Goal: Information Seeking & Learning: Learn about a topic

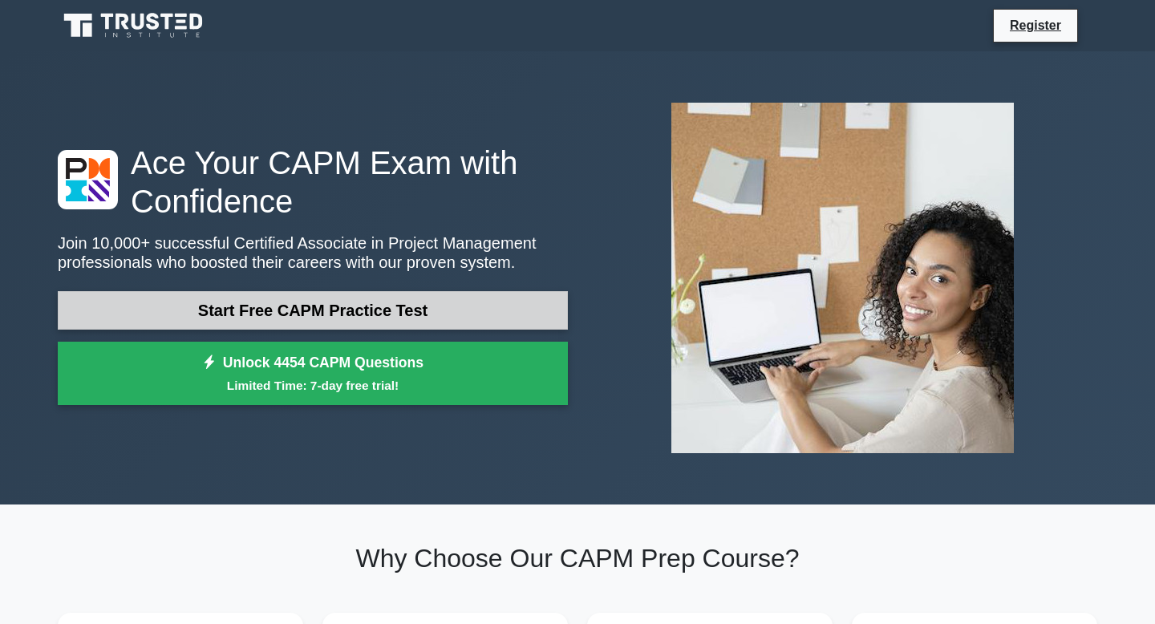
click at [415, 305] on link "Start Free CAPM Practice Test" at bounding box center [313, 310] width 510 height 38
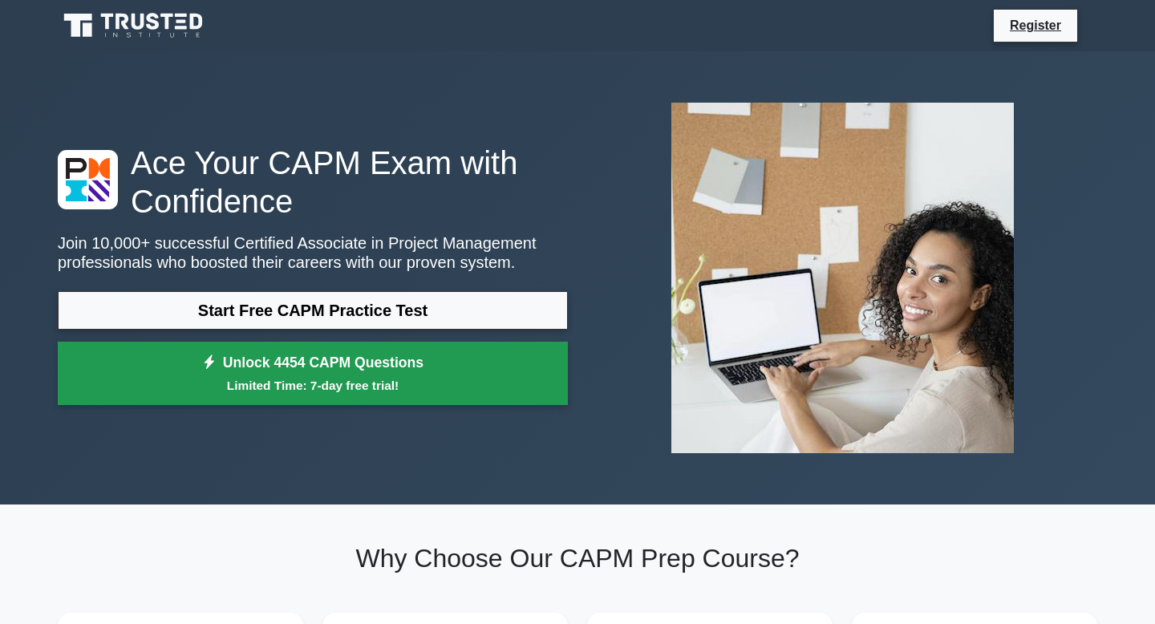
click at [294, 364] on link "Unlock 4454 CAPM Questions Limited Time: 7-day free trial!" at bounding box center [313, 374] width 510 height 64
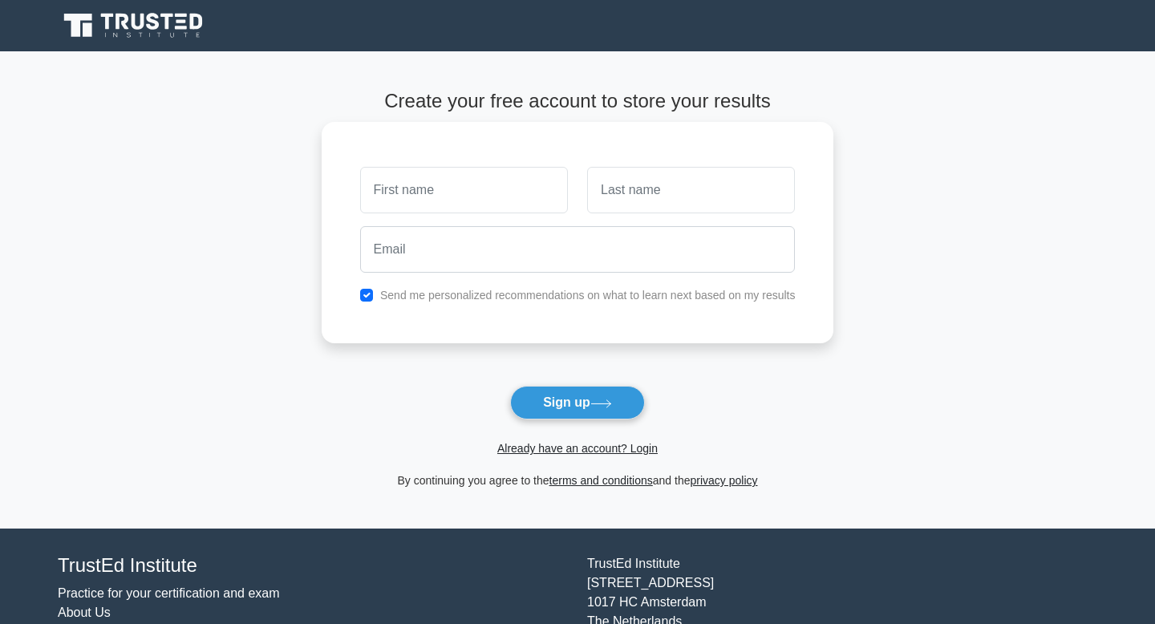
click at [456, 210] on input "text" at bounding box center [464, 190] width 208 height 47
click at [538, 396] on button "Sign up" at bounding box center [577, 403] width 135 height 34
type input "Peggy"
click at [611, 191] on input "text" at bounding box center [691, 190] width 208 height 47
type input "Jones"
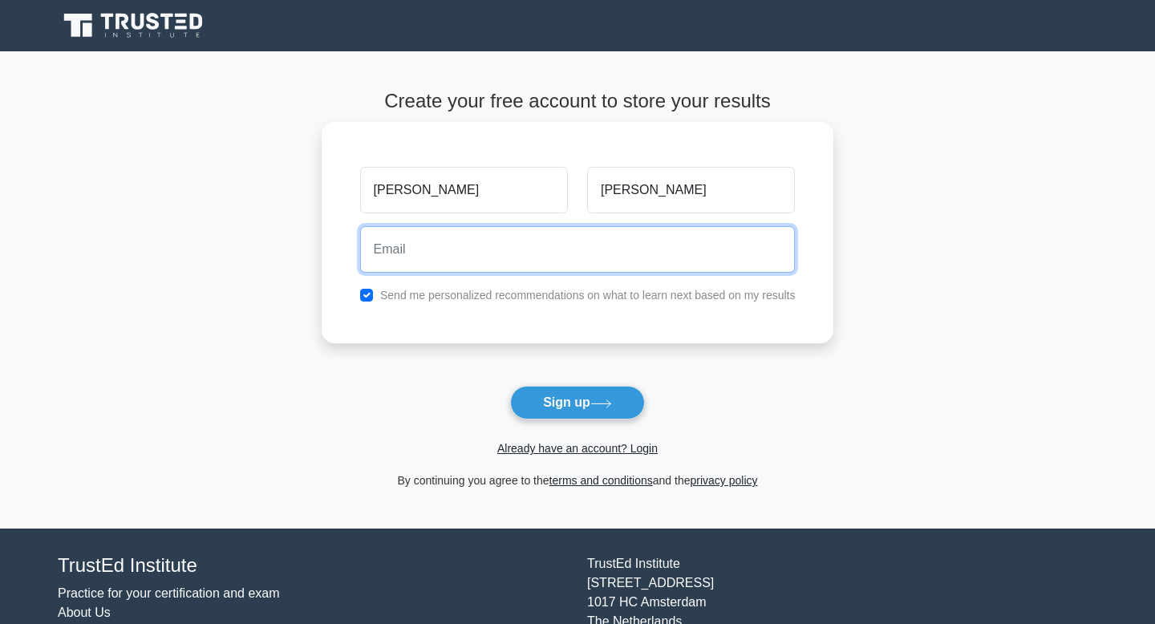
click at [526, 263] on input "email" at bounding box center [577, 249] width 435 height 47
type input "pjones26@colby.edu"
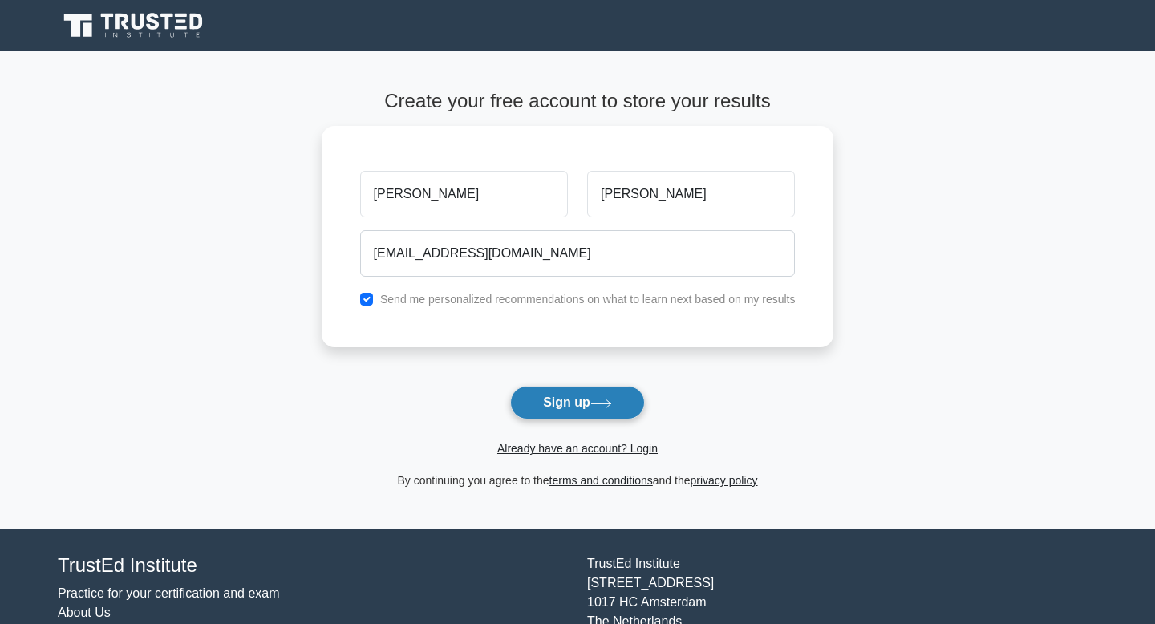
click at [578, 401] on button "Sign up" at bounding box center [577, 403] width 135 height 34
click at [642, 452] on link "Already have an account? Login" at bounding box center [577, 448] width 160 height 13
click at [642, 449] on link "Already have an account? Login" at bounding box center [577, 448] width 160 height 13
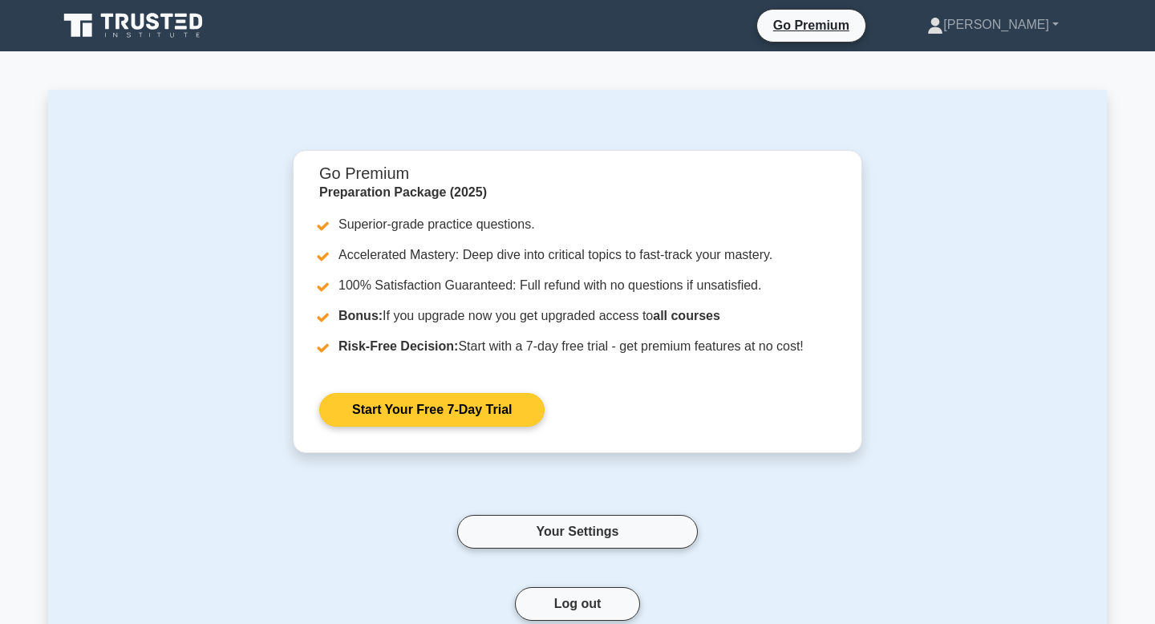
click at [465, 411] on link "Start Your Free 7-Day Trial" at bounding box center [431, 410] width 225 height 34
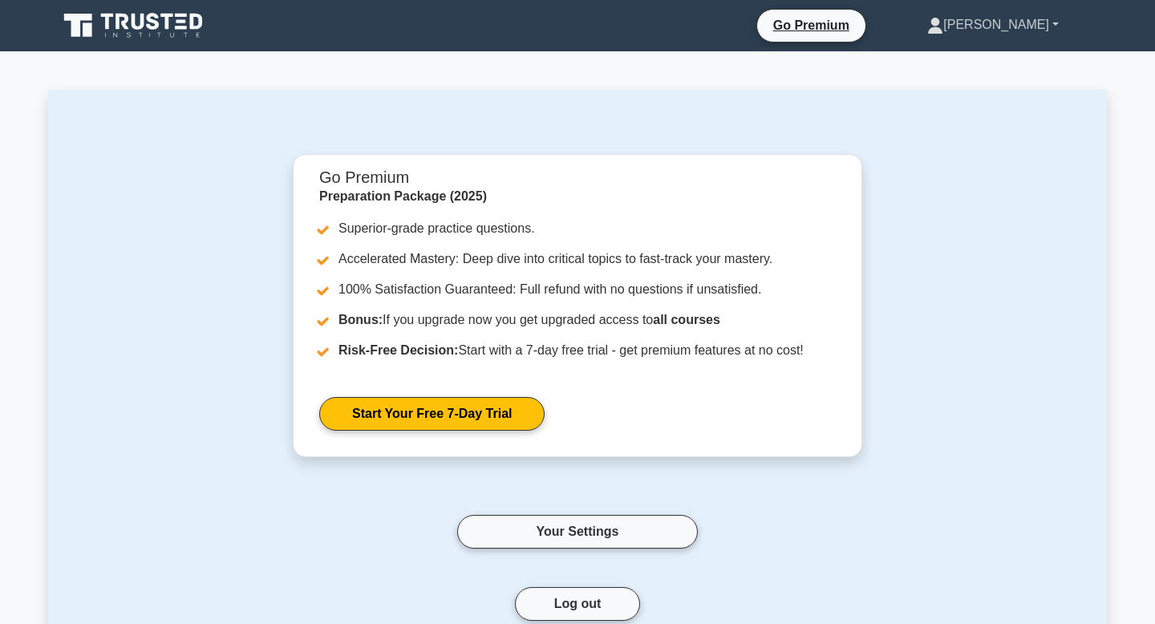
click at [1027, 28] on link "[PERSON_NAME]" at bounding box center [992, 25] width 208 height 32
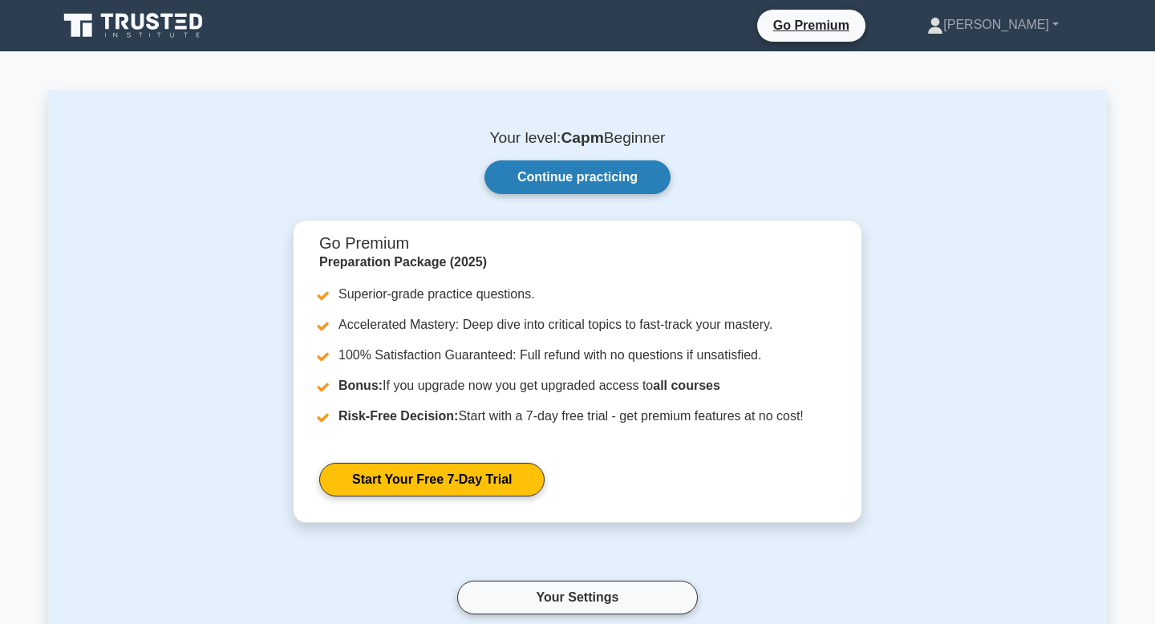
click at [582, 171] on link "Continue practicing" at bounding box center [577, 177] width 186 height 34
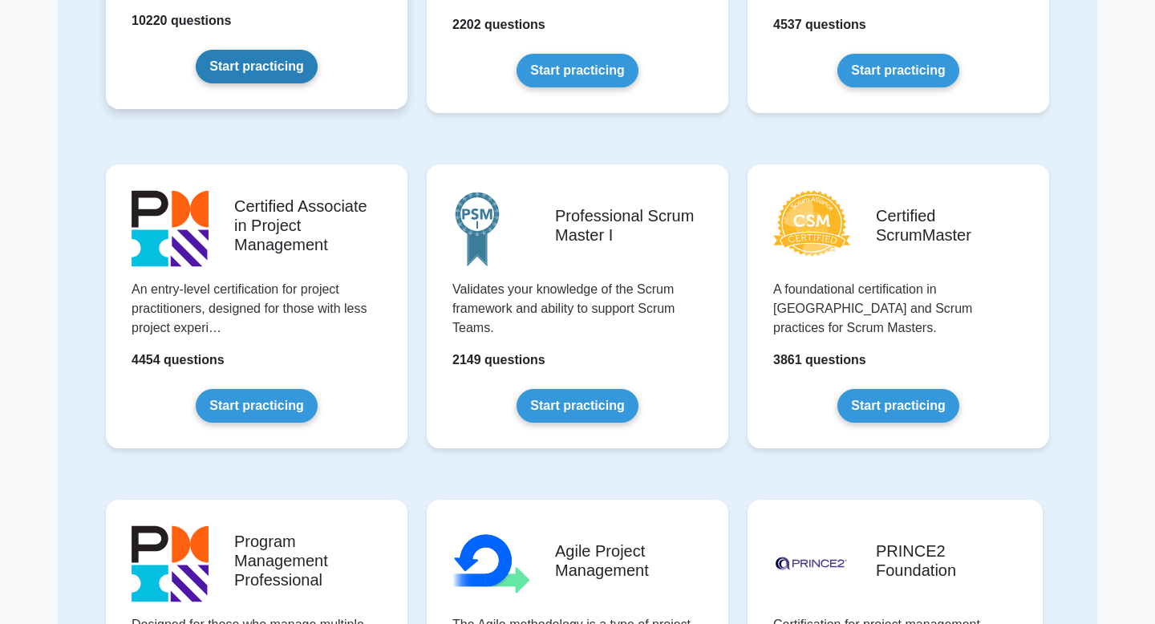
scroll to position [356, 0]
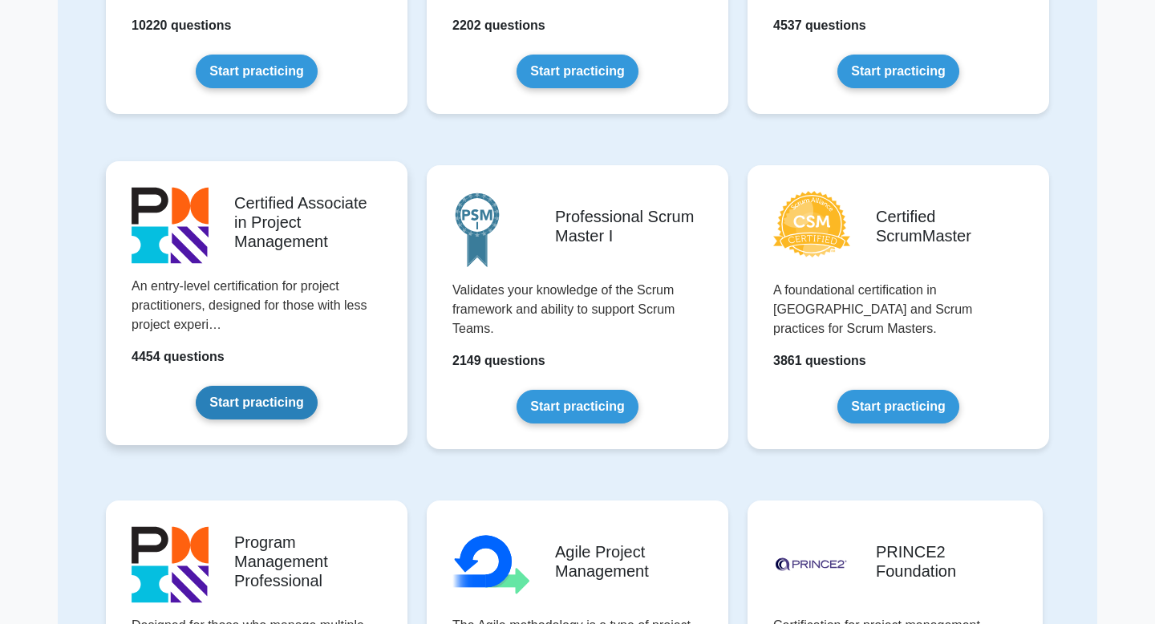
click at [249, 398] on link "Start practicing" at bounding box center [256, 403] width 121 height 34
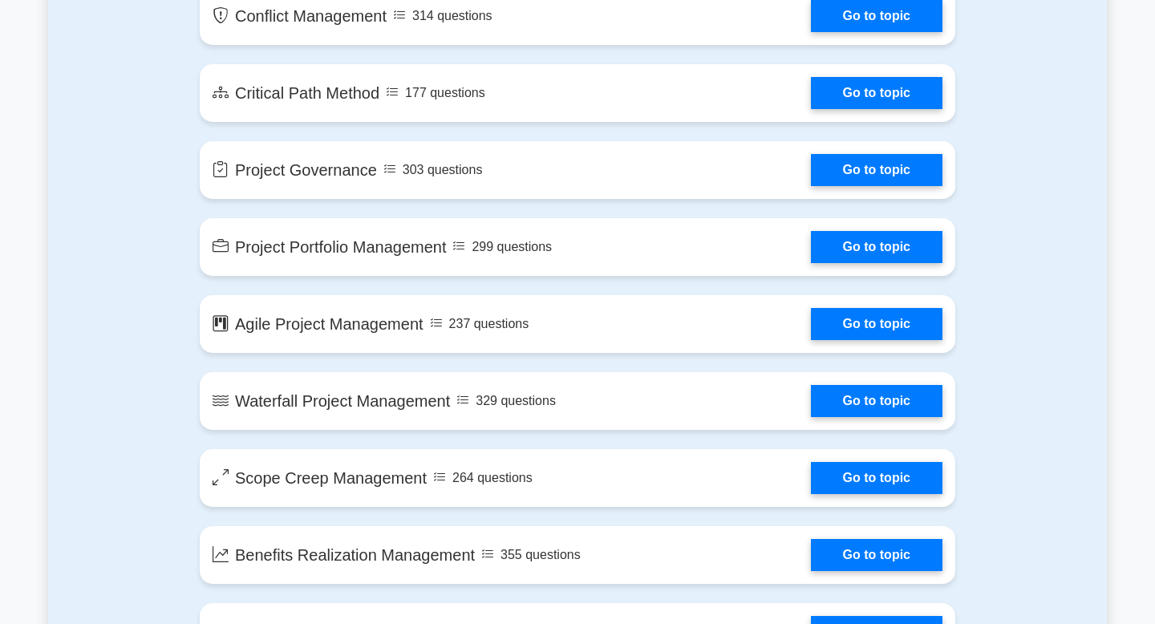
scroll to position [2752, 0]
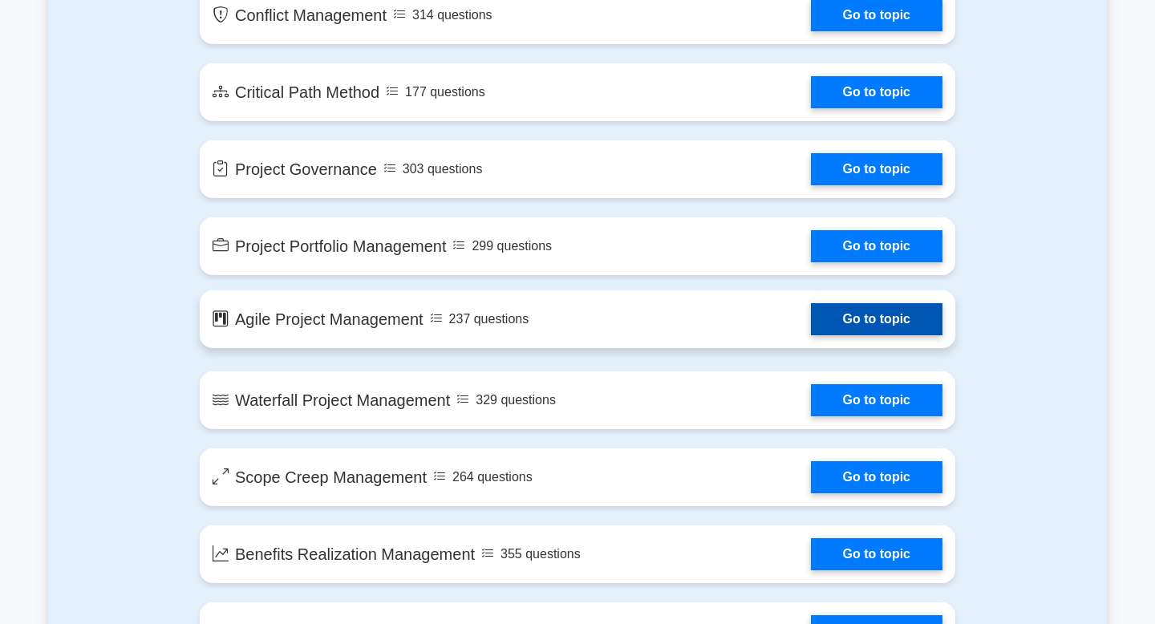
click at [850, 318] on link "Go to topic" at bounding box center [876, 319] width 131 height 32
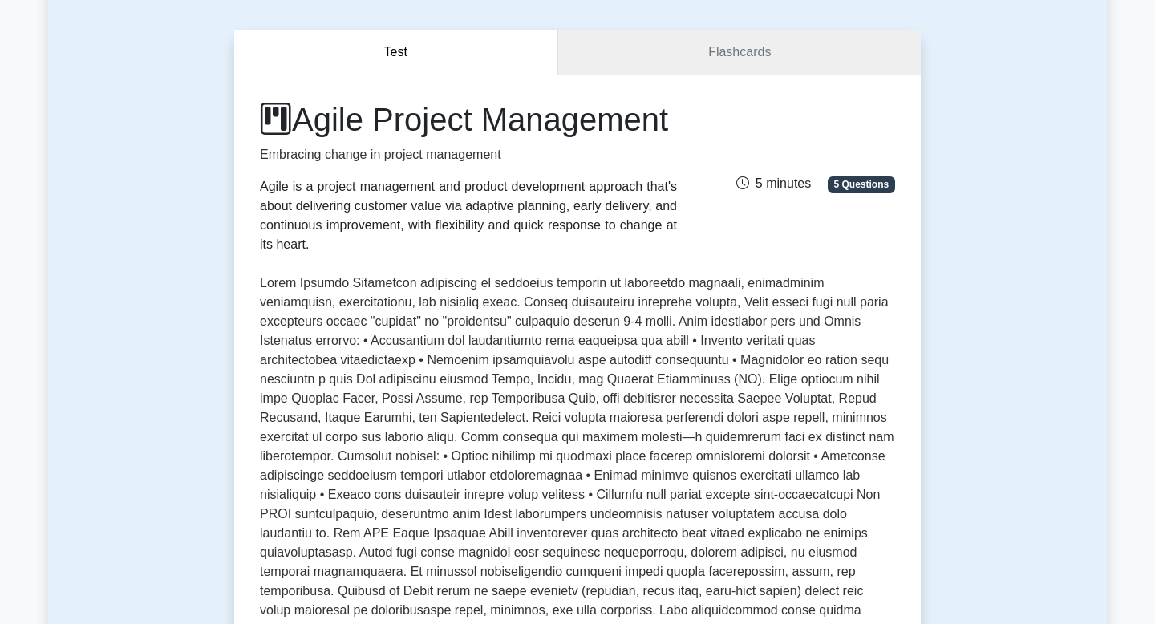
scroll to position [112, 0]
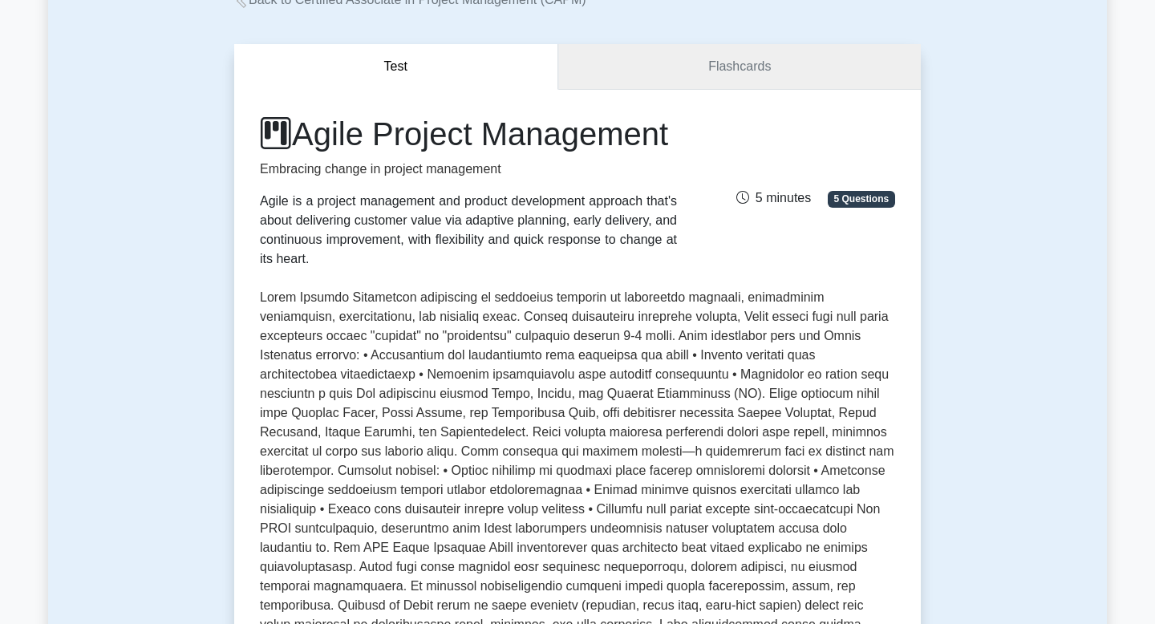
click at [705, 79] on link "Flashcards" at bounding box center [739, 67] width 362 height 46
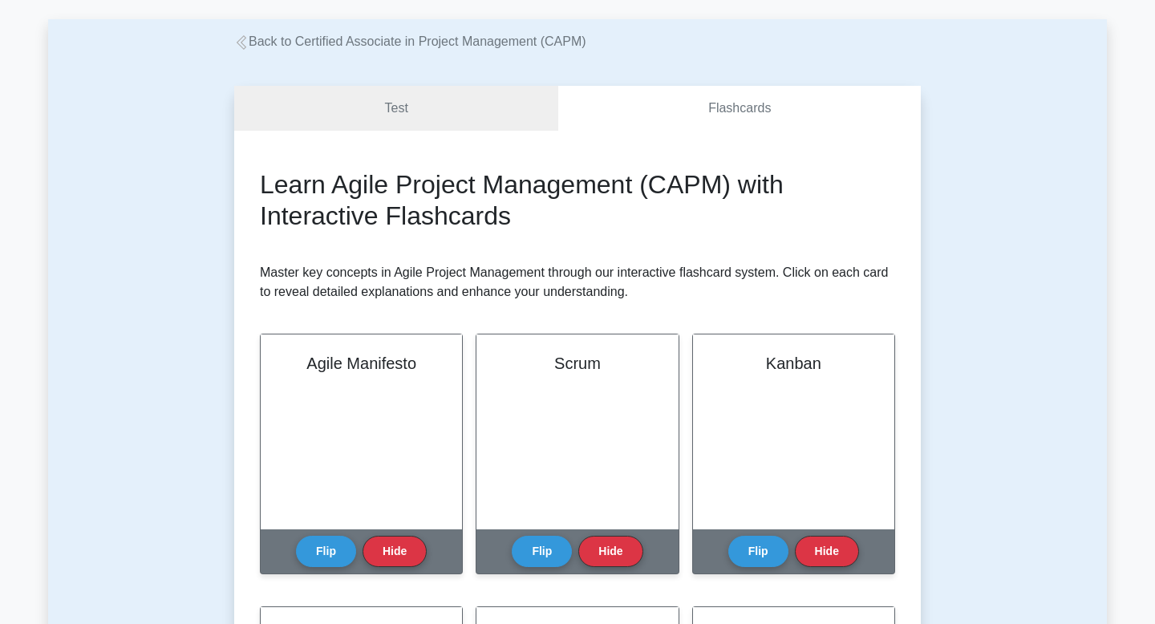
scroll to position [47, 0]
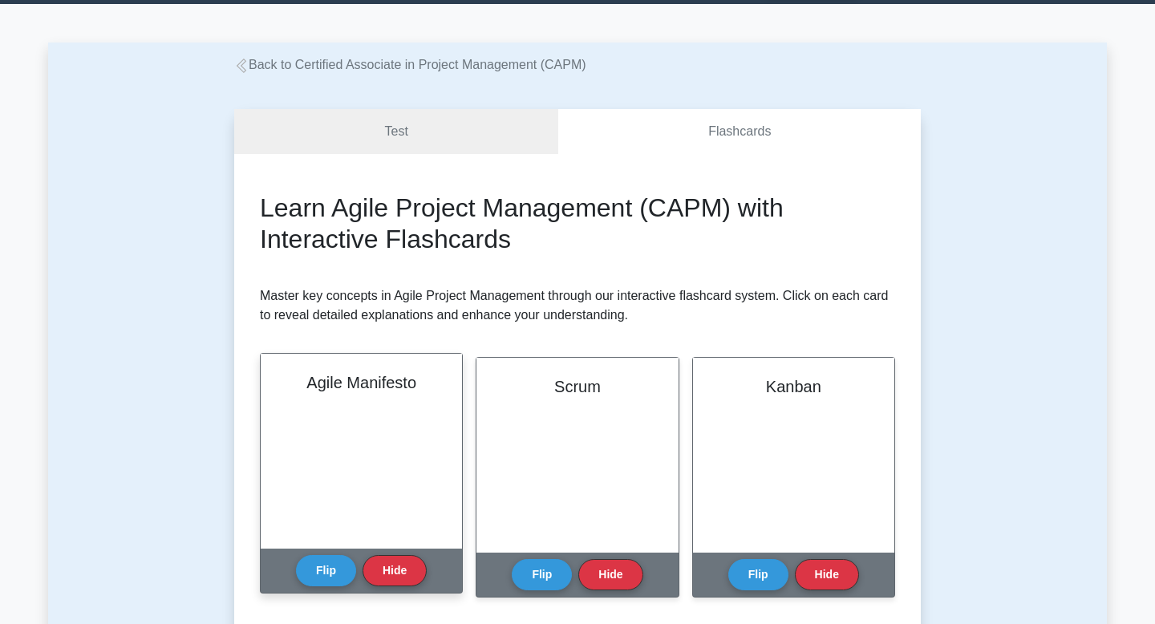
click at [353, 425] on div "Agile Manifesto" at bounding box center [361, 451] width 201 height 195
click at [323, 572] on button "Flip" at bounding box center [326, 569] width 60 height 31
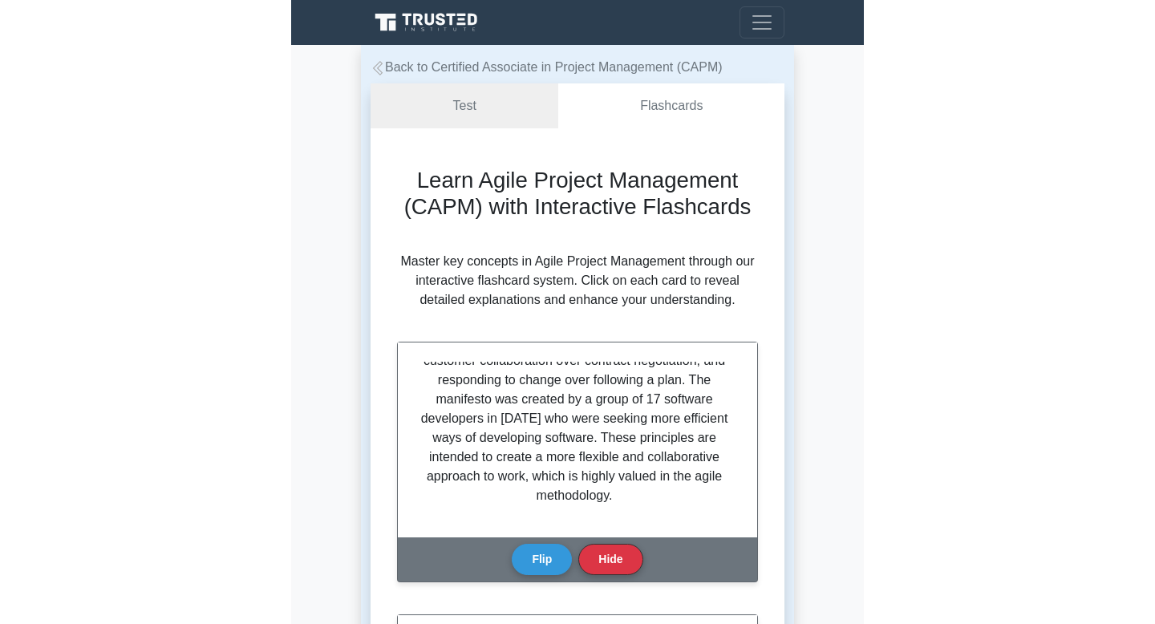
scroll to position [388, 0]
